Goal: Complete application form: Complete application form

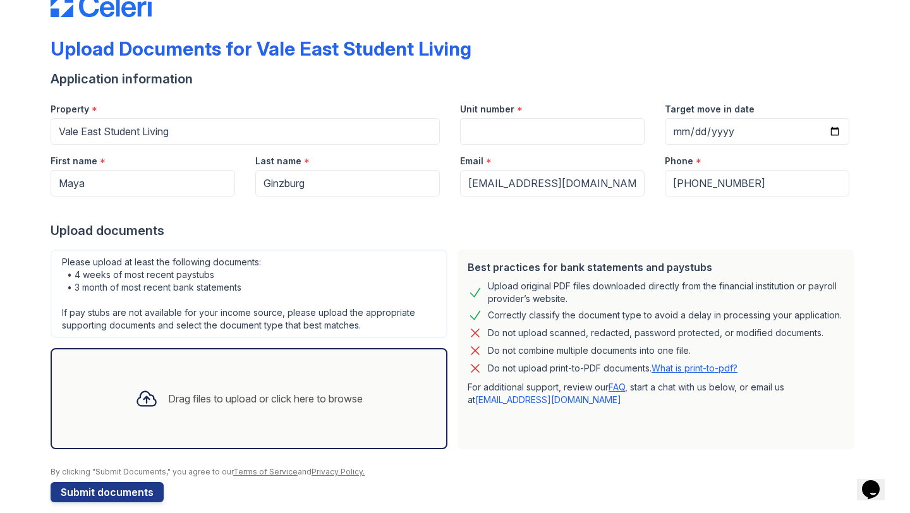
scroll to position [51, 0]
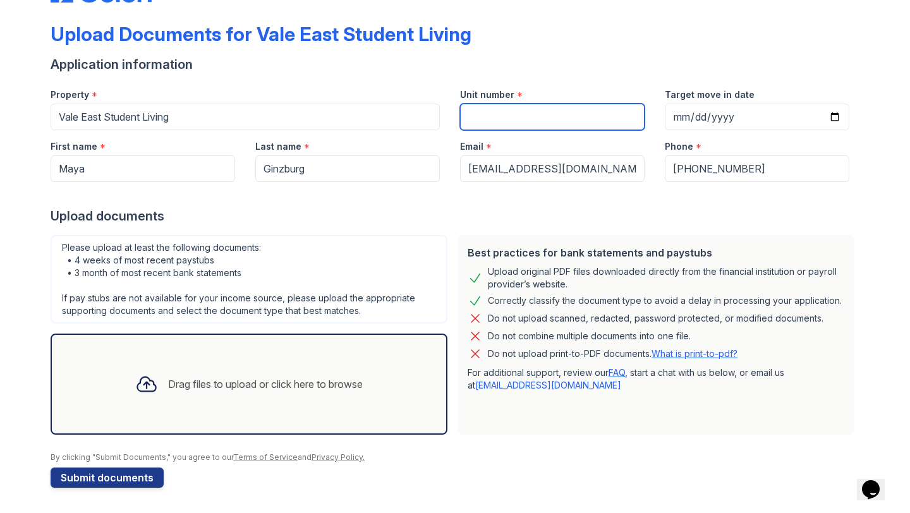
click at [510, 118] on input "Unit number" at bounding box center [552, 117] width 184 height 27
click at [154, 382] on div at bounding box center [146, 384] width 33 height 33
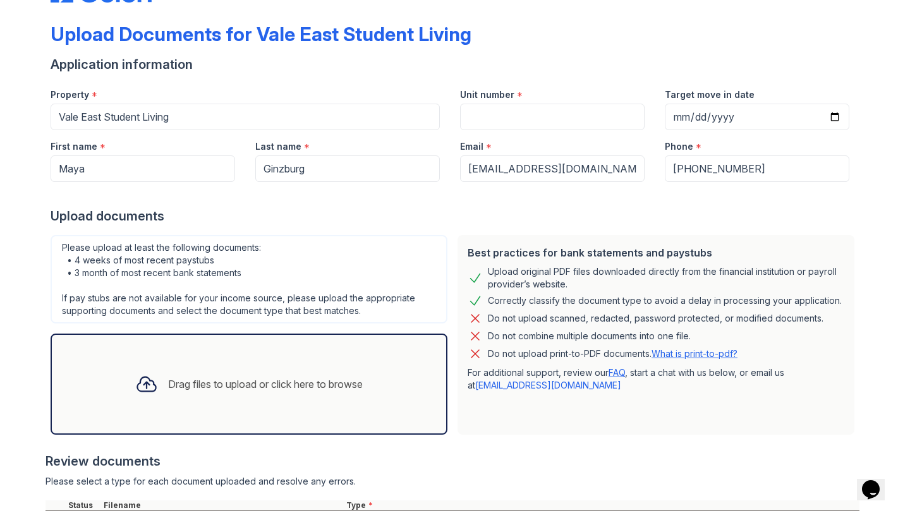
click at [148, 377] on icon at bounding box center [146, 384] width 23 height 23
click at [139, 385] on icon at bounding box center [146, 384] width 18 height 15
click at [157, 387] on div at bounding box center [146, 384] width 33 height 33
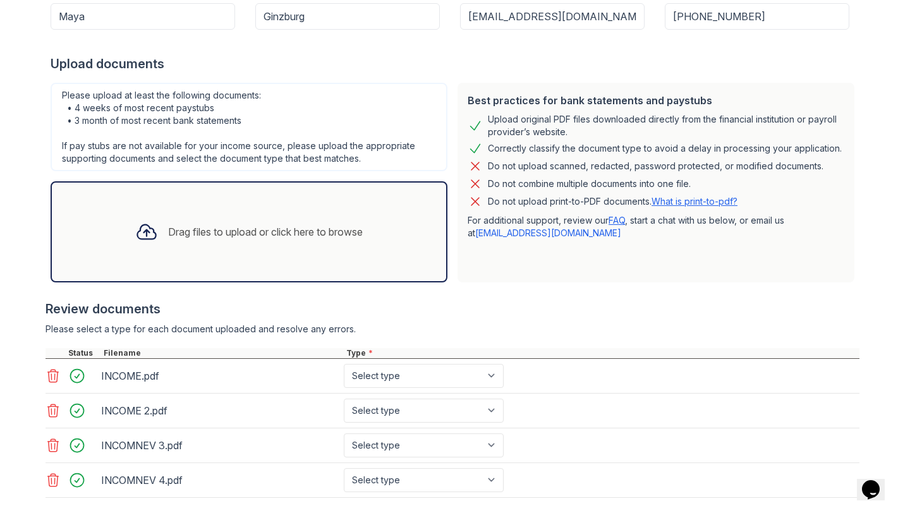
scroll to position [220, 0]
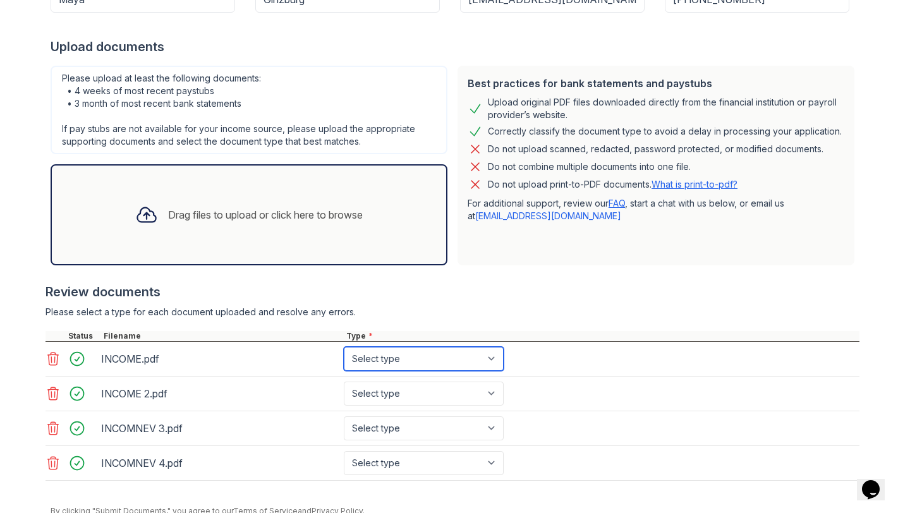
click at [377, 358] on select "Select type Paystub Bank Statement Offer Letter Tax Documents Benefit Award Let…" at bounding box center [424, 359] width 160 height 24
select select "paystub"
click at [344, 347] on select "Select type Paystub Bank Statement Offer Letter Tax Documents Benefit Award Let…" at bounding box center [424, 359] width 160 height 24
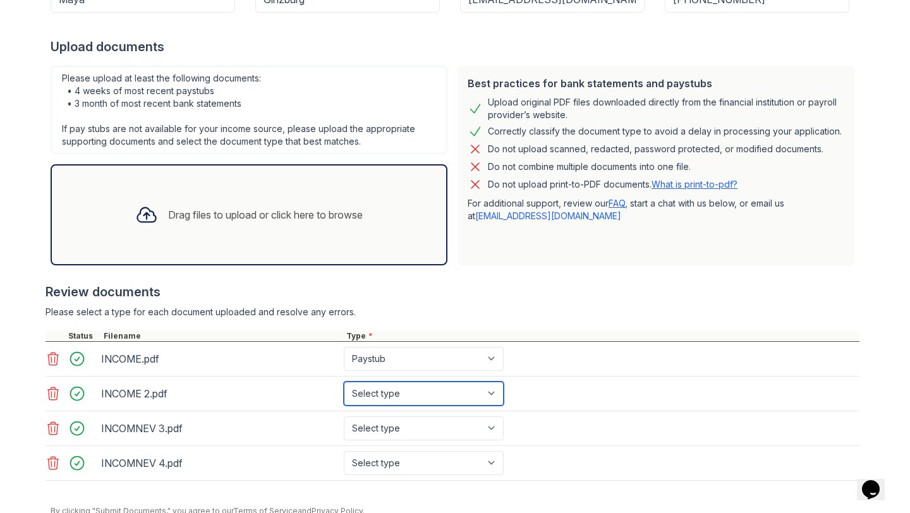
click at [374, 383] on select "Select type Paystub Bank Statement Offer Letter Tax Documents Benefit Award Let…" at bounding box center [424, 394] width 160 height 24
select select "paystub"
click at [344, 382] on select "Select type Paystub Bank Statement Offer Letter Tax Documents Benefit Award Let…" at bounding box center [424, 394] width 160 height 24
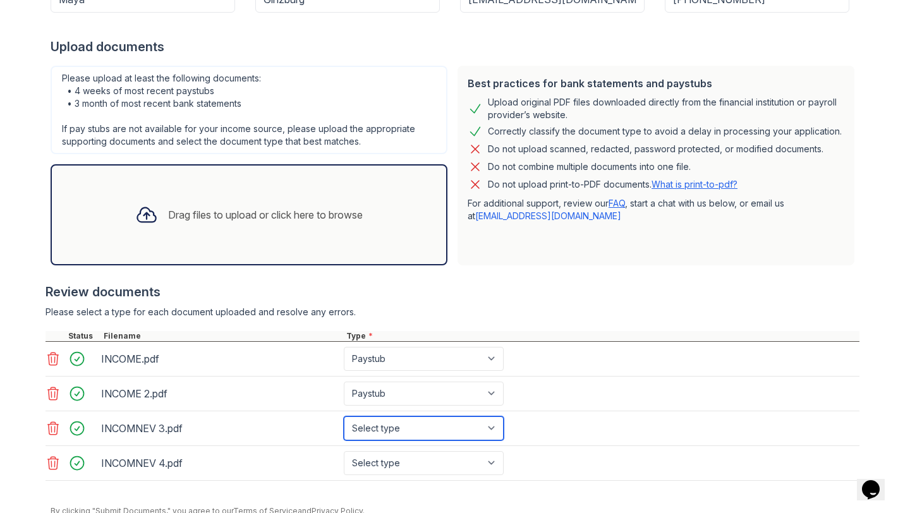
click at [372, 425] on select "Select type Paystub Bank Statement Offer Letter Tax Documents Benefit Award Let…" at bounding box center [424, 428] width 160 height 24
select select "paystub"
click at [344, 416] on select "Select type Paystub Bank Statement Offer Letter Tax Documents Benefit Award Let…" at bounding box center [424, 428] width 160 height 24
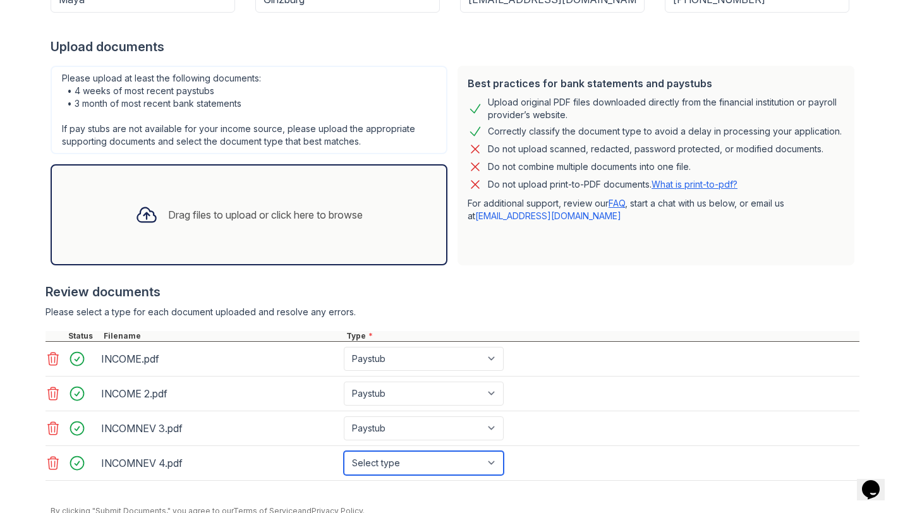
click at [365, 459] on select "Select type Paystub Bank Statement Offer Letter Tax Documents Benefit Award Let…" at bounding box center [424, 463] width 160 height 24
select select "paystub"
click at [344, 451] on select "Select type Paystub Bank Statement Offer Letter Tax Documents Benefit Award Let…" at bounding box center [424, 463] width 160 height 24
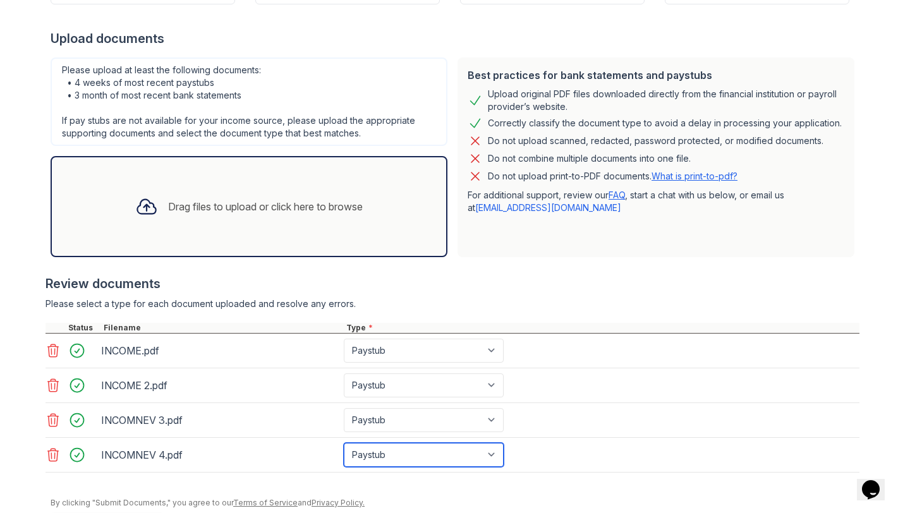
scroll to position [274, 0]
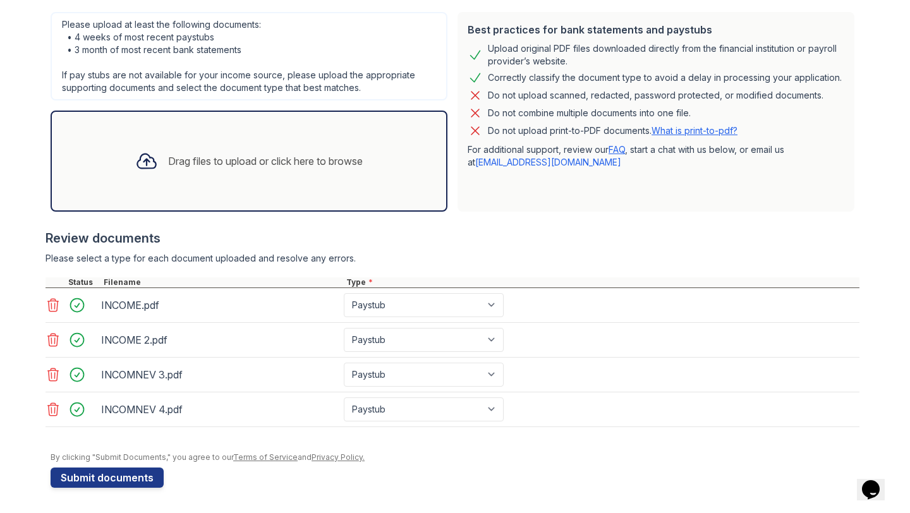
click at [168, 160] on div "Drag files to upload or click here to browse" at bounding box center [265, 161] width 195 height 15
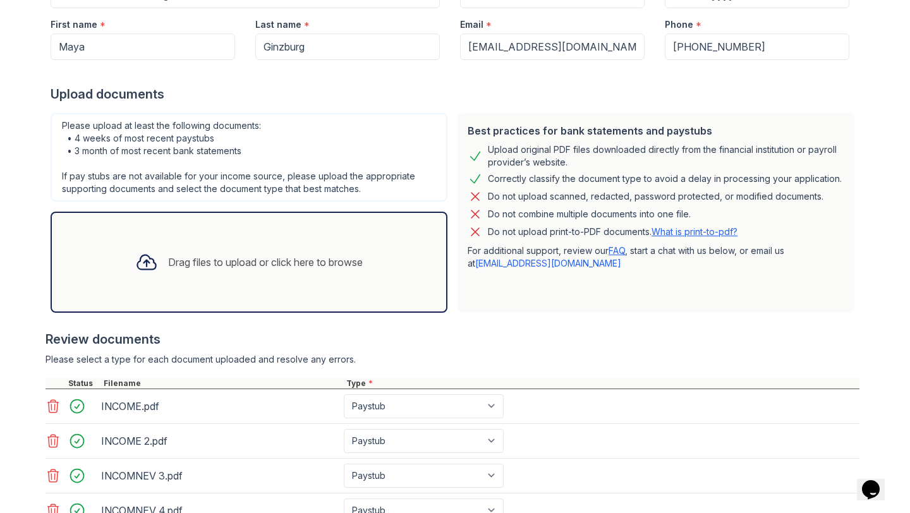
scroll to position [174, 0]
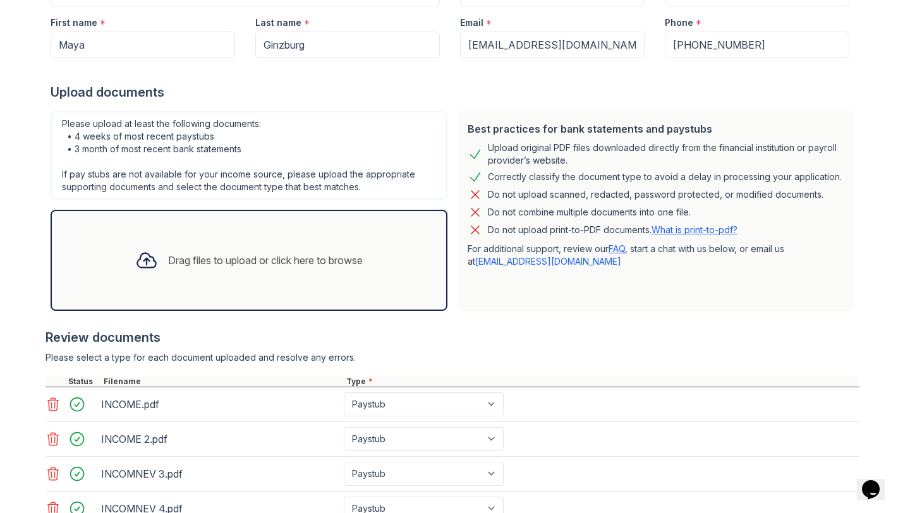
click at [135, 242] on div "Drag files to upload or click here to browse" at bounding box center [249, 260] width 248 height 43
click at [138, 267] on icon at bounding box center [146, 260] width 18 height 15
click at [140, 253] on icon at bounding box center [146, 260] width 18 height 15
click at [135, 262] on icon at bounding box center [146, 260] width 23 height 23
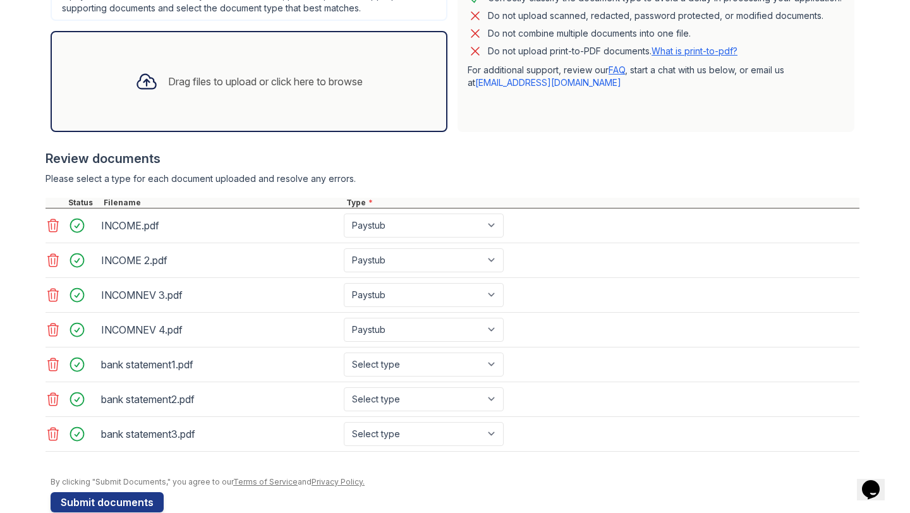
scroll to position [378, 0]
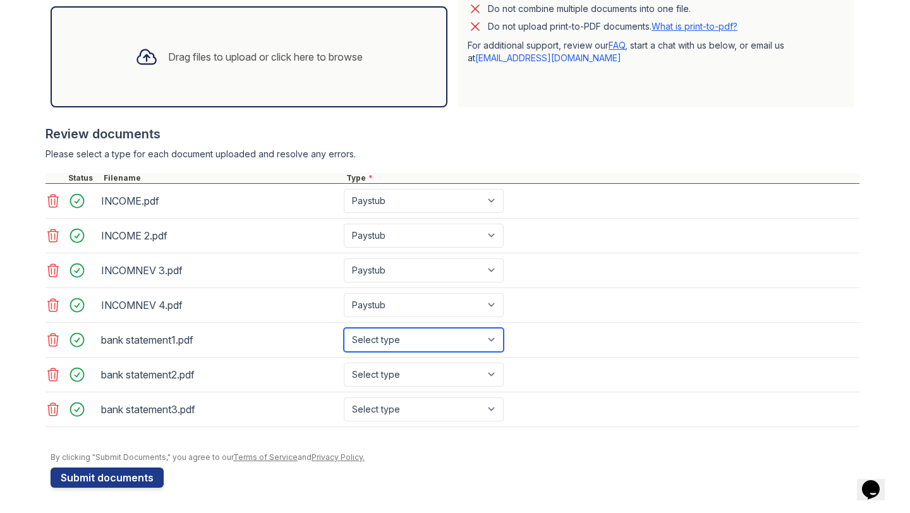
click at [463, 335] on select "Select type Paystub Bank Statement Offer Letter Tax Documents Benefit Award Let…" at bounding box center [424, 340] width 160 height 24
select select "bank_statement"
click at [344, 328] on select "Select type Paystub Bank Statement Offer Letter Tax Documents Benefit Award Let…" at bounding box center [424, 340] width 160 height 24
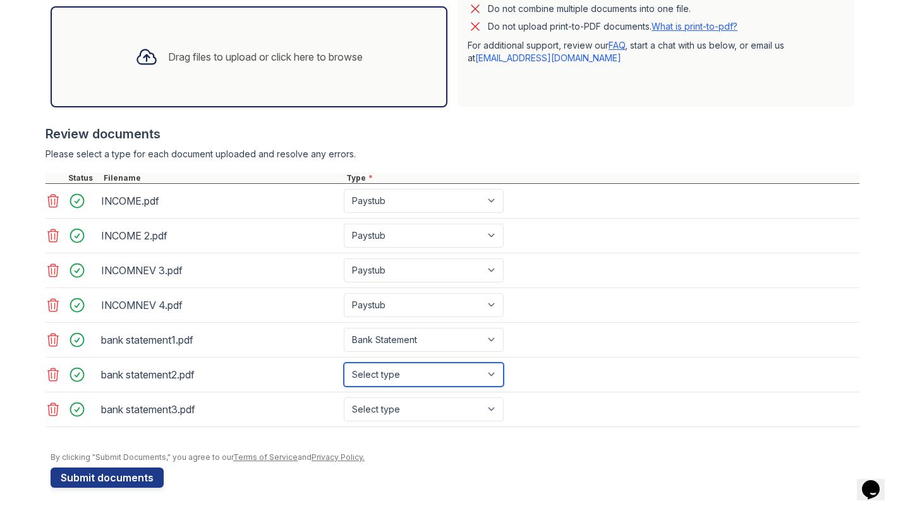
click at [423, 370] on select "Select type Paystub Bank Statement Offer Letter Tax Documents Benefit Award Let…" at bounding box center [424, 375] width 160 height 24
select select "bank_statement"
click at [344, 363] on select "Select type Paystub Bank Statement Offer Letter Tax Documents Benefit Award Let…" at bounding box center [424, 375] width 160 height 24
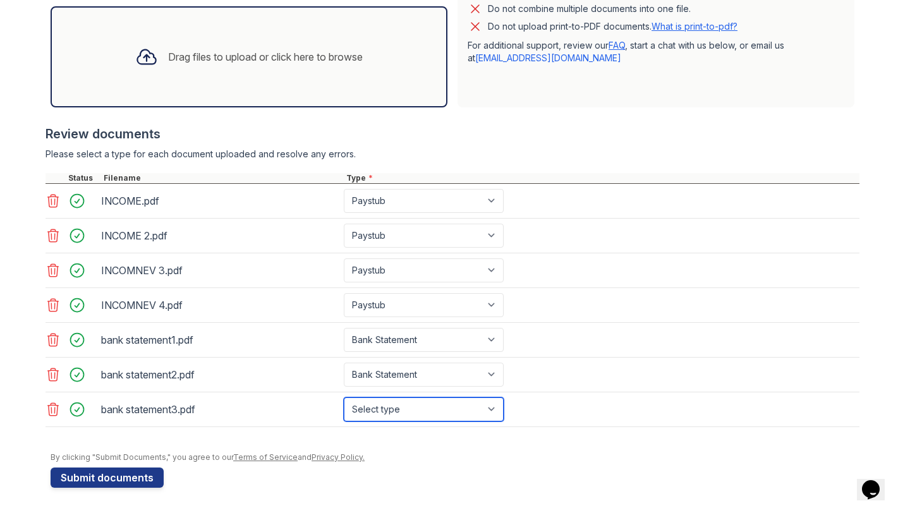
click at [408, 414] on select "Select type Paystub Bank Statement Offer Letter Tax Documents Benefit Award Let…" at bounding box center [424, 409] width 160 height 24
select select "bank_statement"
click at [344, 397] on select "Select type Paystub Bank Statement Offer Letter Tax Documents Benefit Award Let…" at bounding box center [424, 409] width 160 height 24
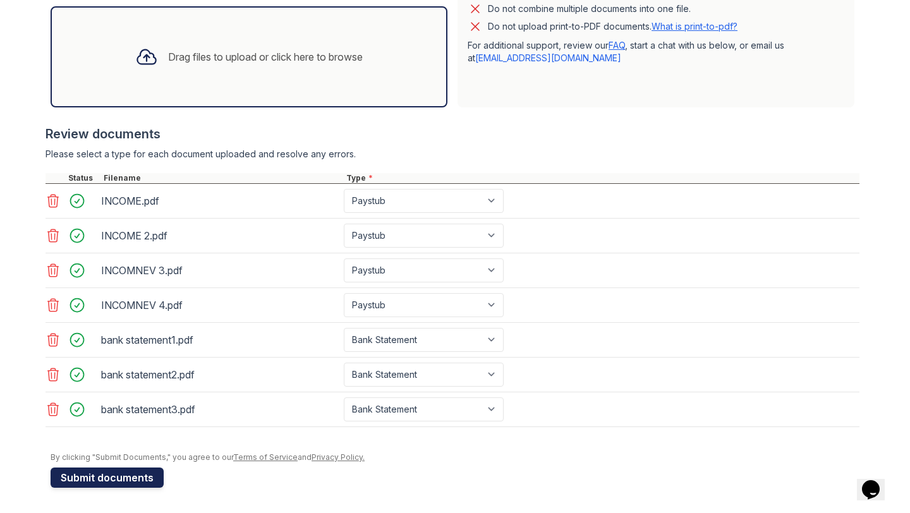
click at [119, 478] on button "Submit documents" at bounding box center [107, 477] width 113 height 20
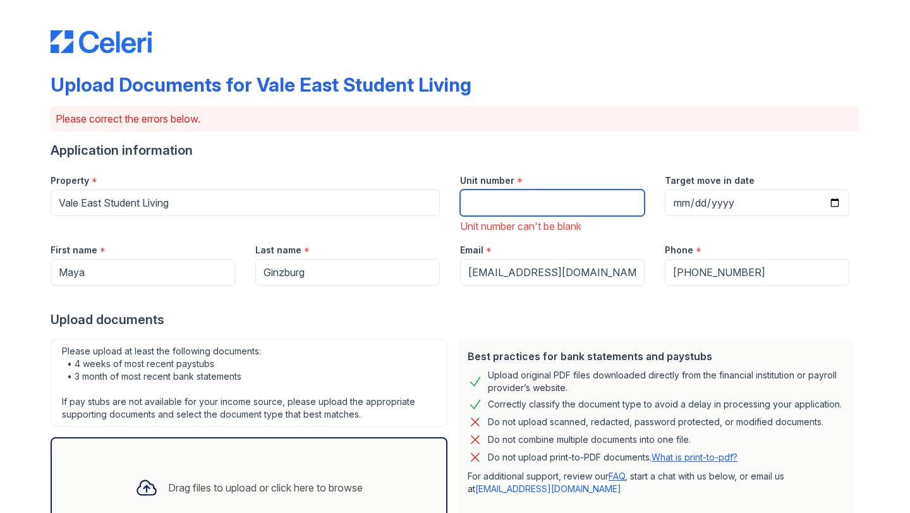
click at [516, 191] on input "Unit number" at bounding box center [552, 203] width 184 height 27
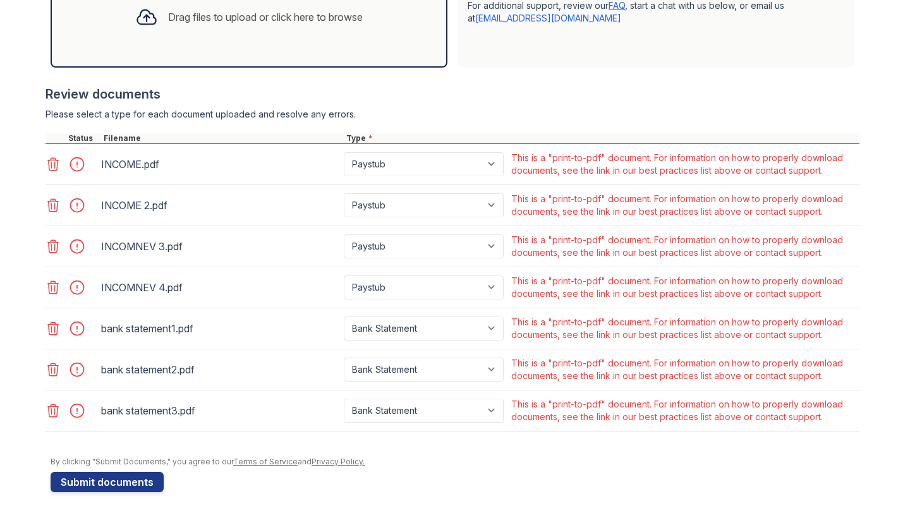
scroll to position [475, 0]
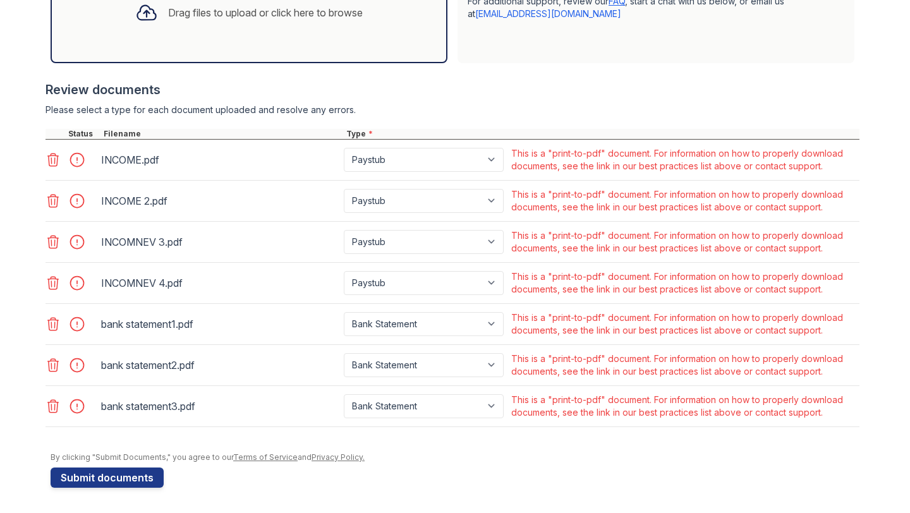
type input "N/A"
click at [124, 479] on button "Submit documents" at bounding box center [107, 477] width 113 height 20
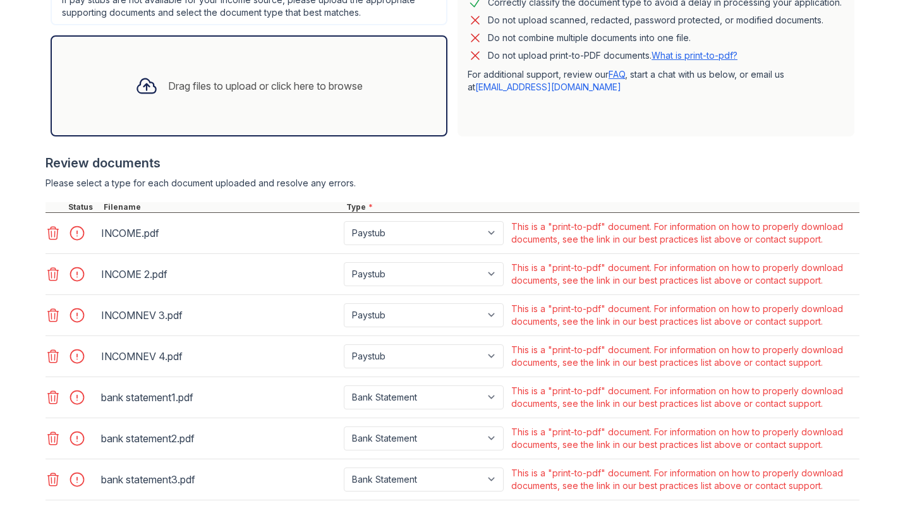
scroll to position [385, 0]
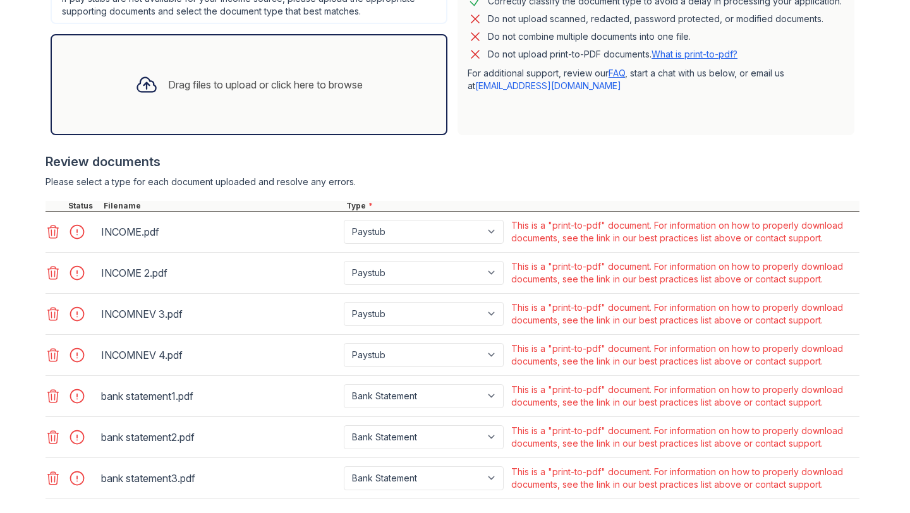
click at [484, 35] on div "Do not combine multiple documents into one file." at bounding box center [655, 36] width 377 height 15
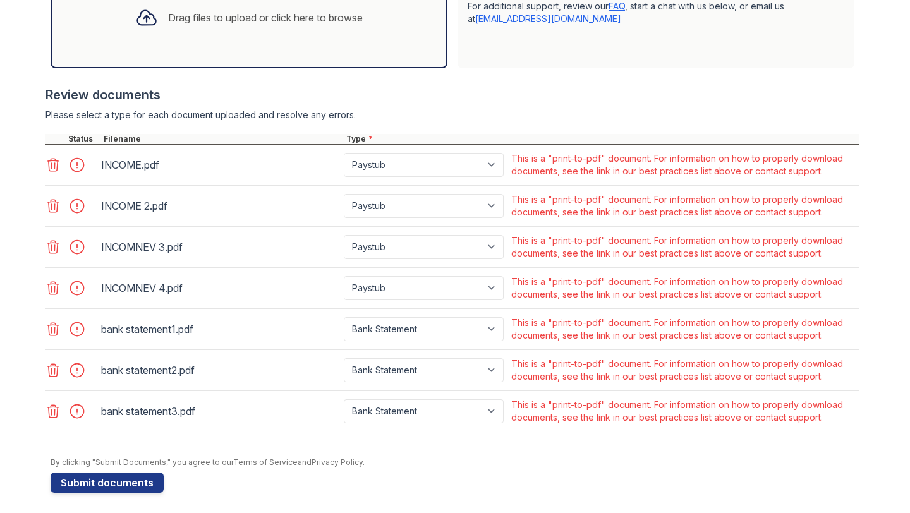
scroll to position [457, 0]
